Goal: Find contact information: Find contact information

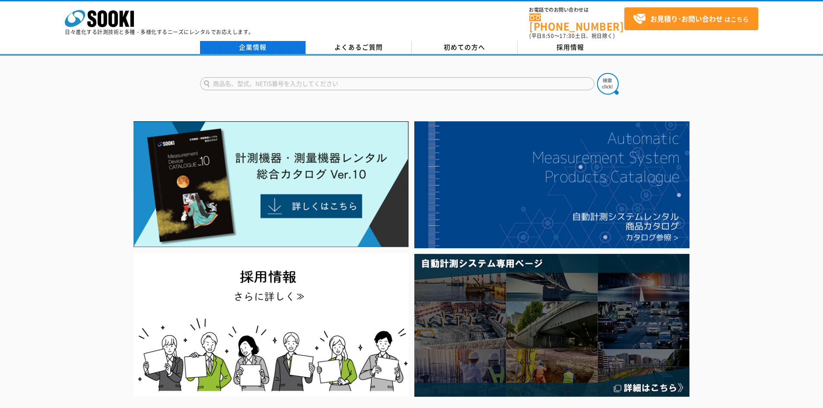
click at [246, 45] on link "企業情報" at bounding box center [253, 47] width 106 height 13
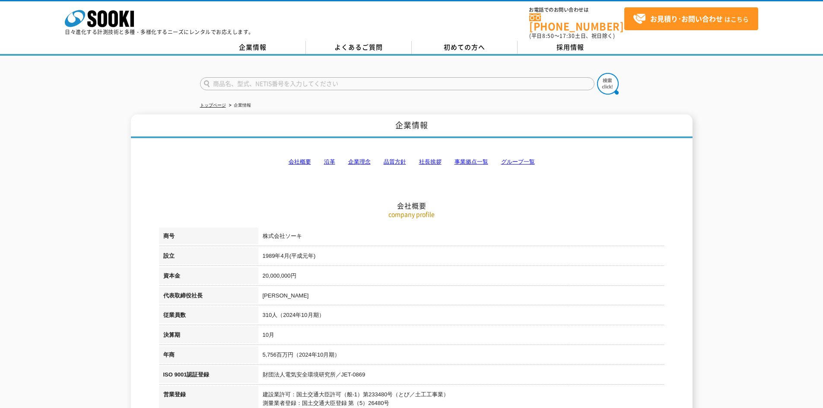
scroll to position [43, 0]
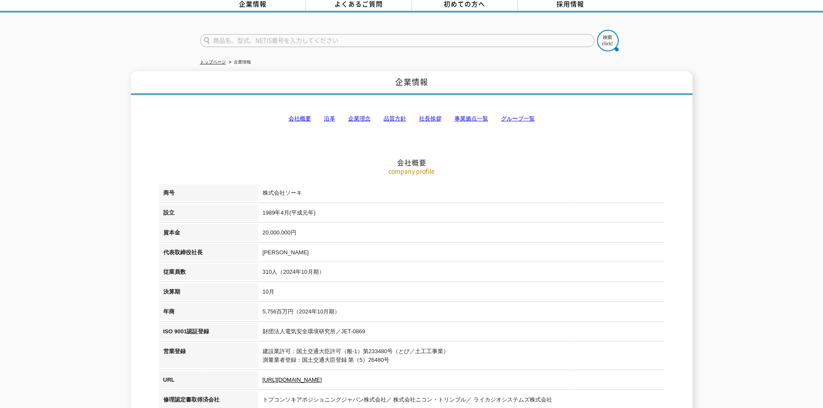
click at [481, 115] on link "事業拠点一覧" at bounding box center [471, 118] width 34 height 6
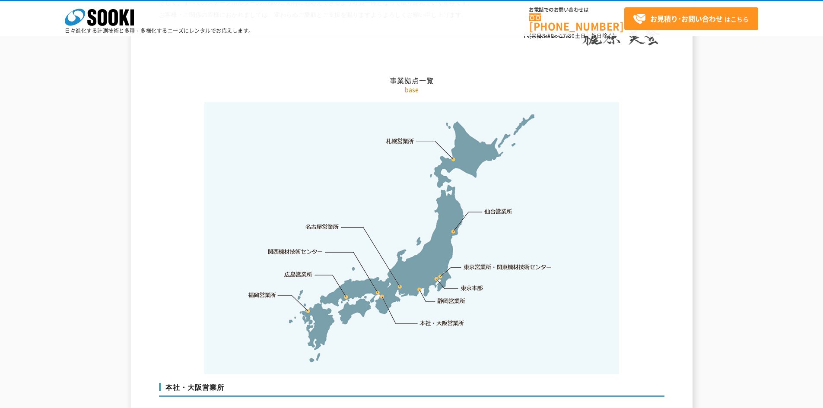
scroll to position [1734, 0]
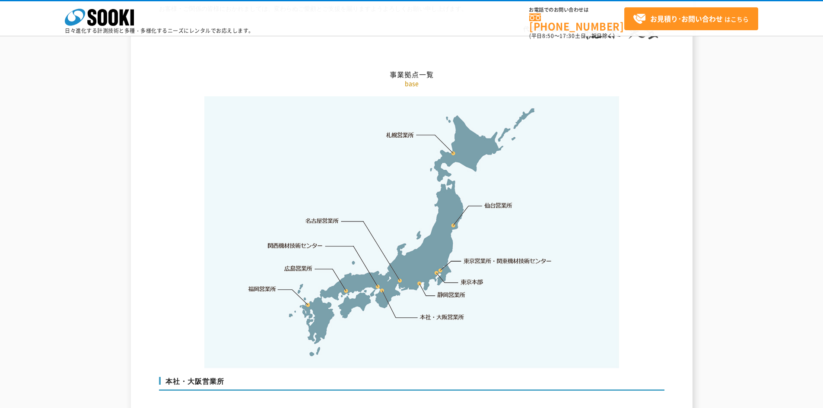
click at [465, 278] on link "東京本部" at bounding box center [472, 282] width 22 height 9
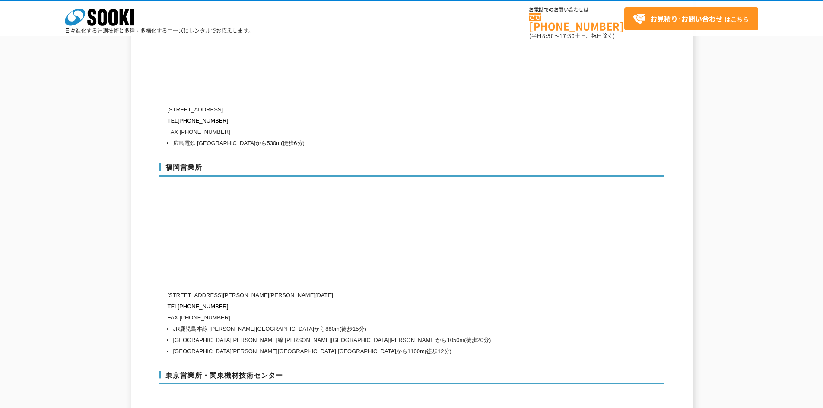
scroll to position [3261, 0]
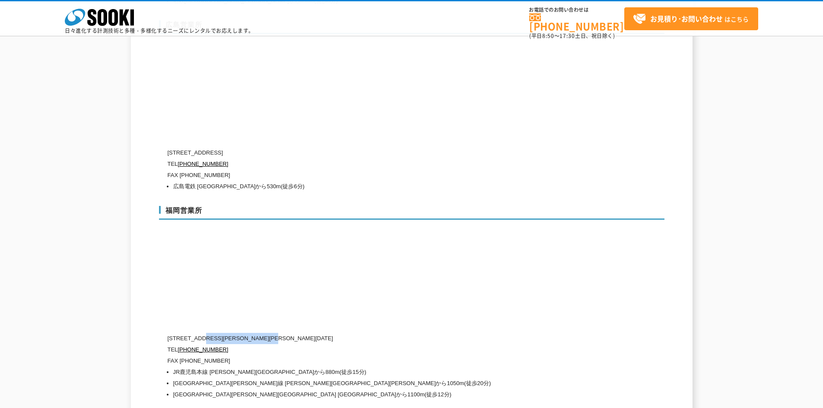
drag, startPoint x: 304, startPoint y: 321, endPoint x: 206, endPoint y: 322, distance: 98.5
click at [206, 333] on p "[STREET_ADDRESS][PERSON_NAME][PERSON_NAME][DATE]" at bounding box center [375, 338] width 415 height 11
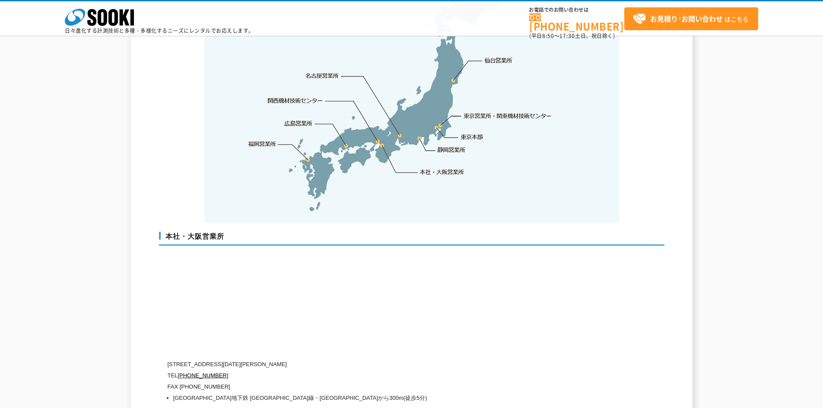
scroll to position [1836, 0]
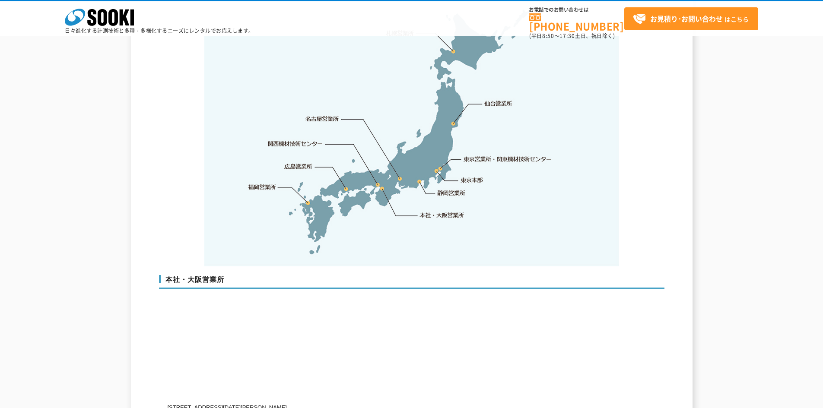
click at [477, 155] on link "東京営業所・関東機材技術センター" at bounding box center [508, 159] width 89 height 9
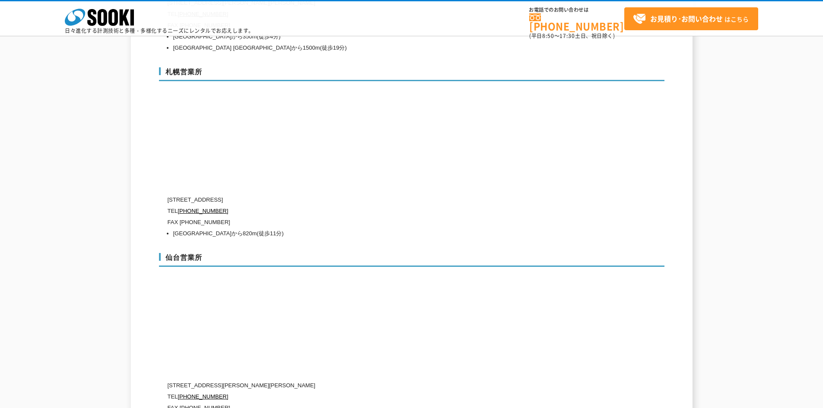
scroll to position [2526, 0]
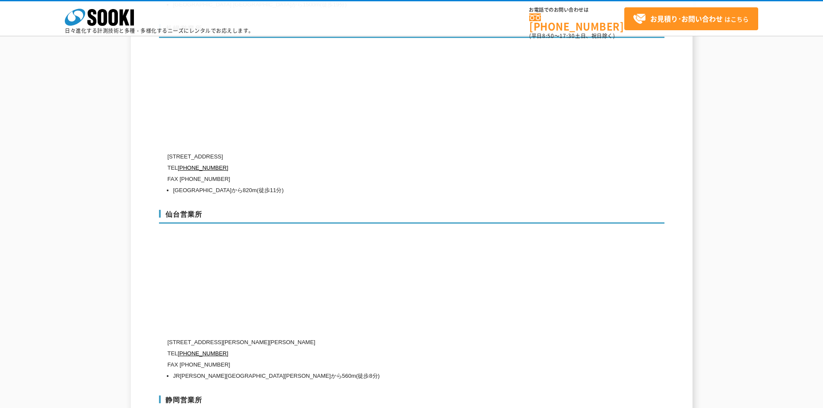
drag, startPoint x: 762, startPoint y: 324, endPoint x: 757, endPoint y: 326, distance: 5.2
